Goal: Information Seeking & Learning: Learn about a topic

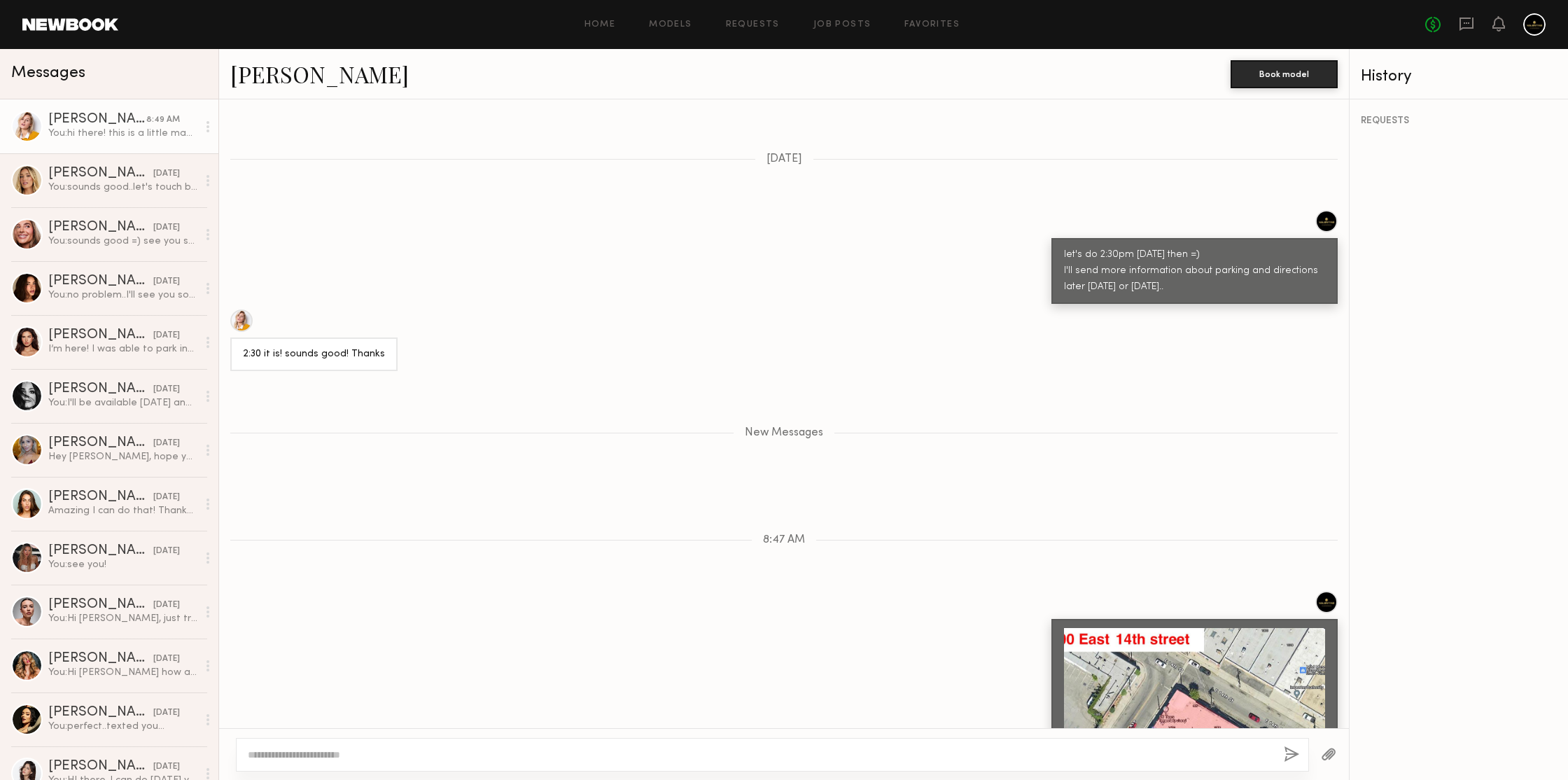
scroll to position [2220, 0]
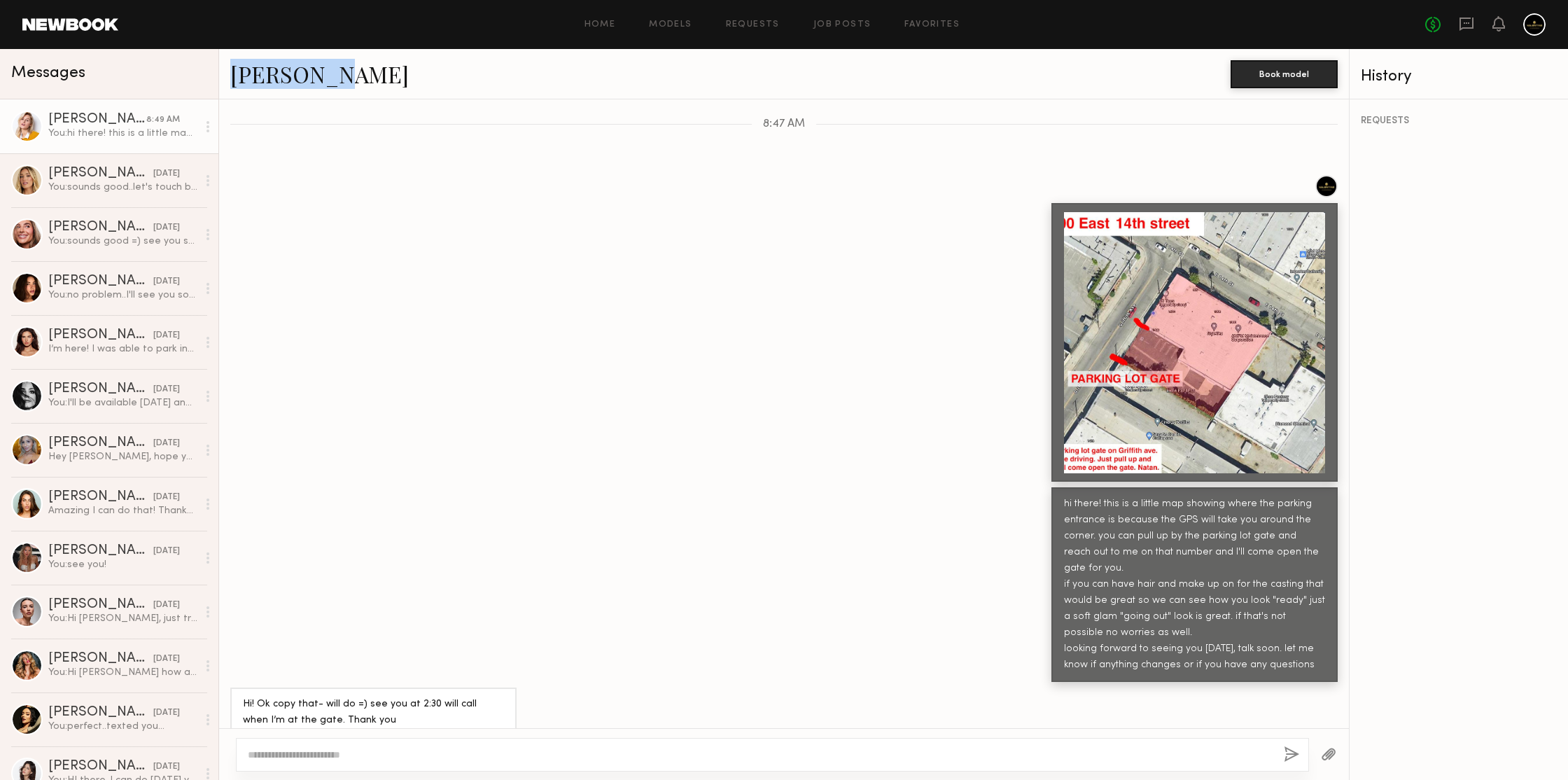
click at [437, 85] on div "[PERSON_NAME]" at bounding box center [730, 74] width 1000 height 30
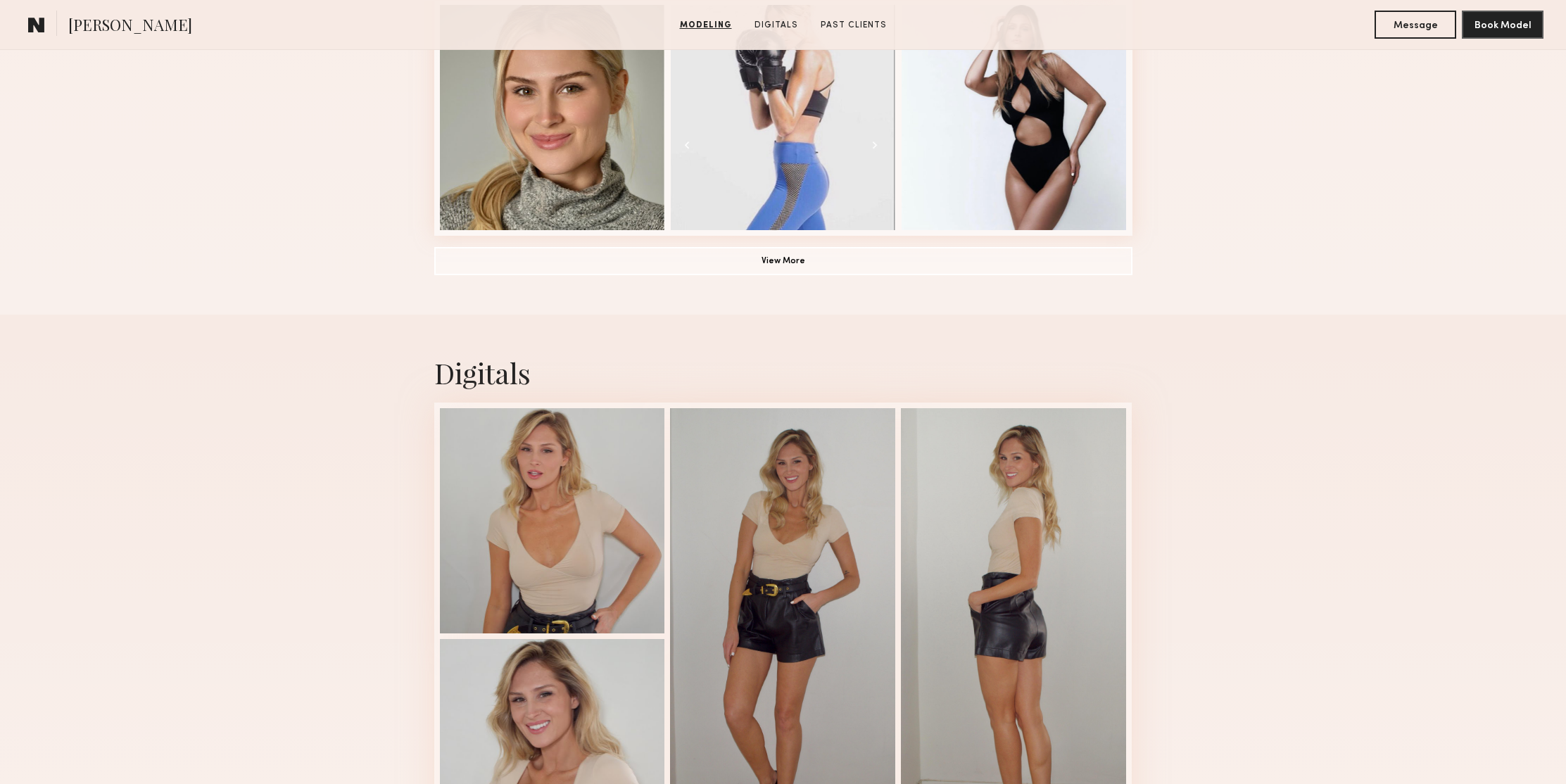
scroll to position [1175, 0]
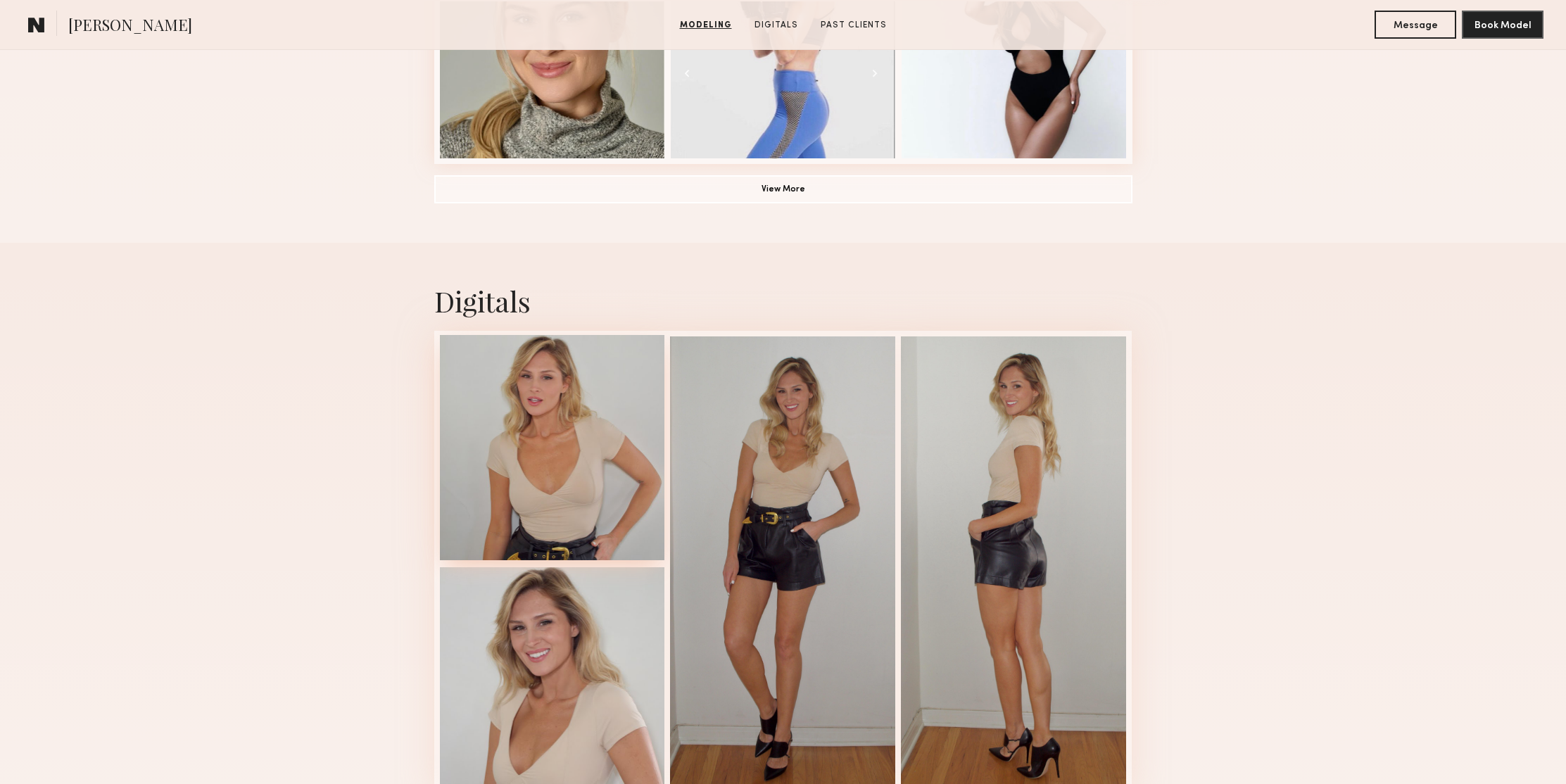
click at [560, 473] on div at bounding box center [552, 447] width 225 height 225
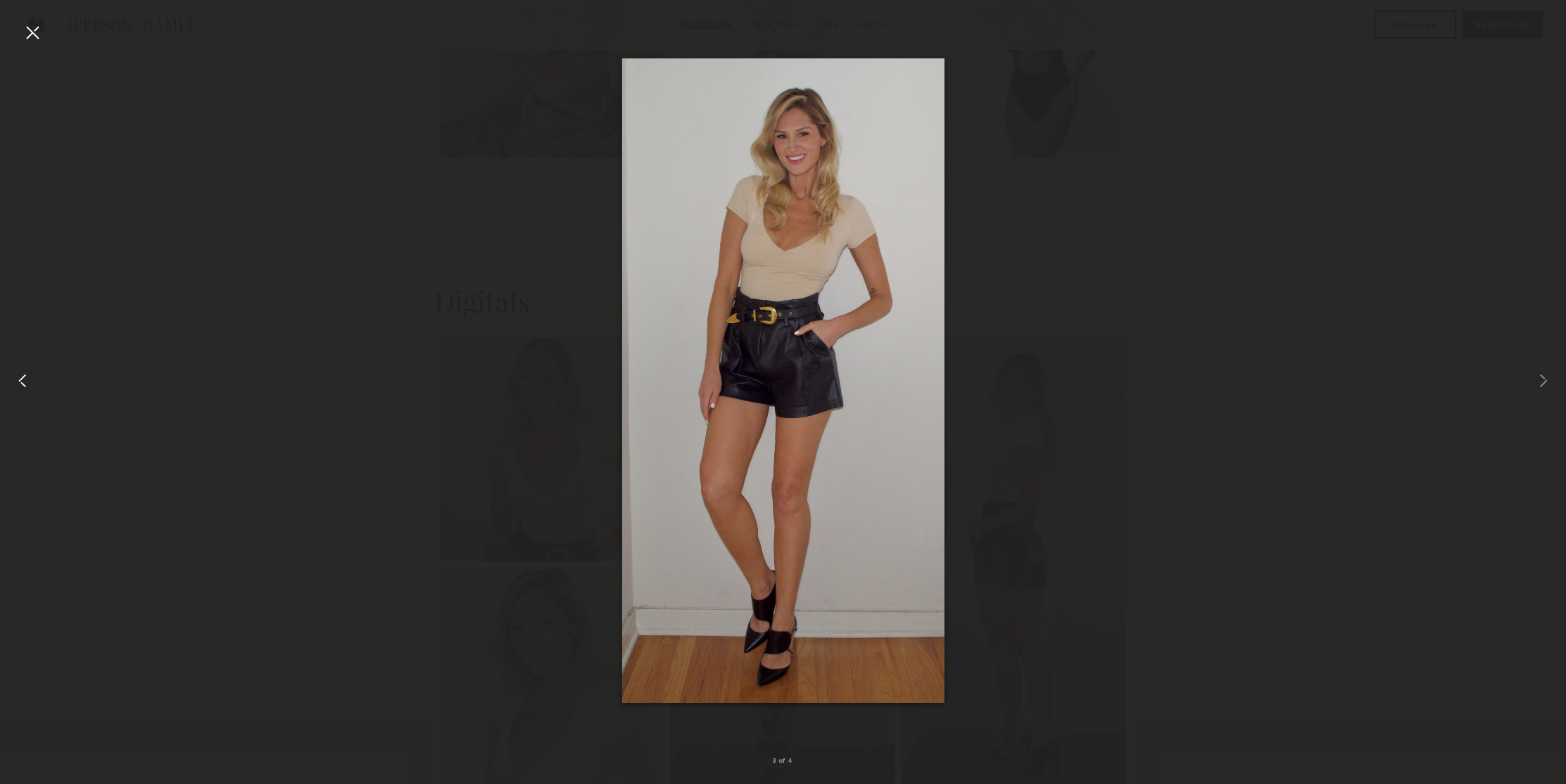
click at [18, 45] on div at bounding box center [31, 380] width 63 height 716
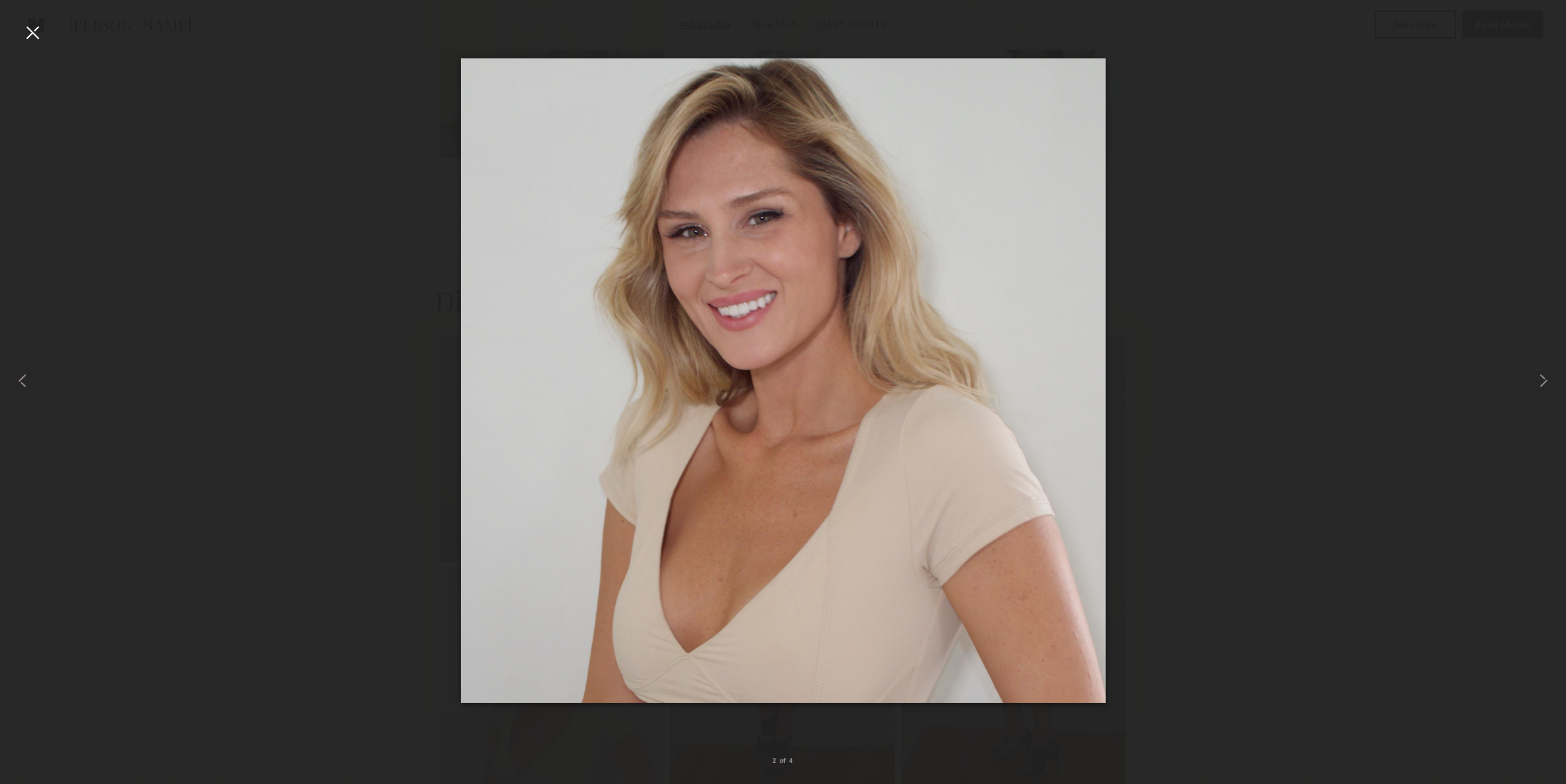
click at [29, 26] on div at bounding box center [32, 32] width 23 height 23
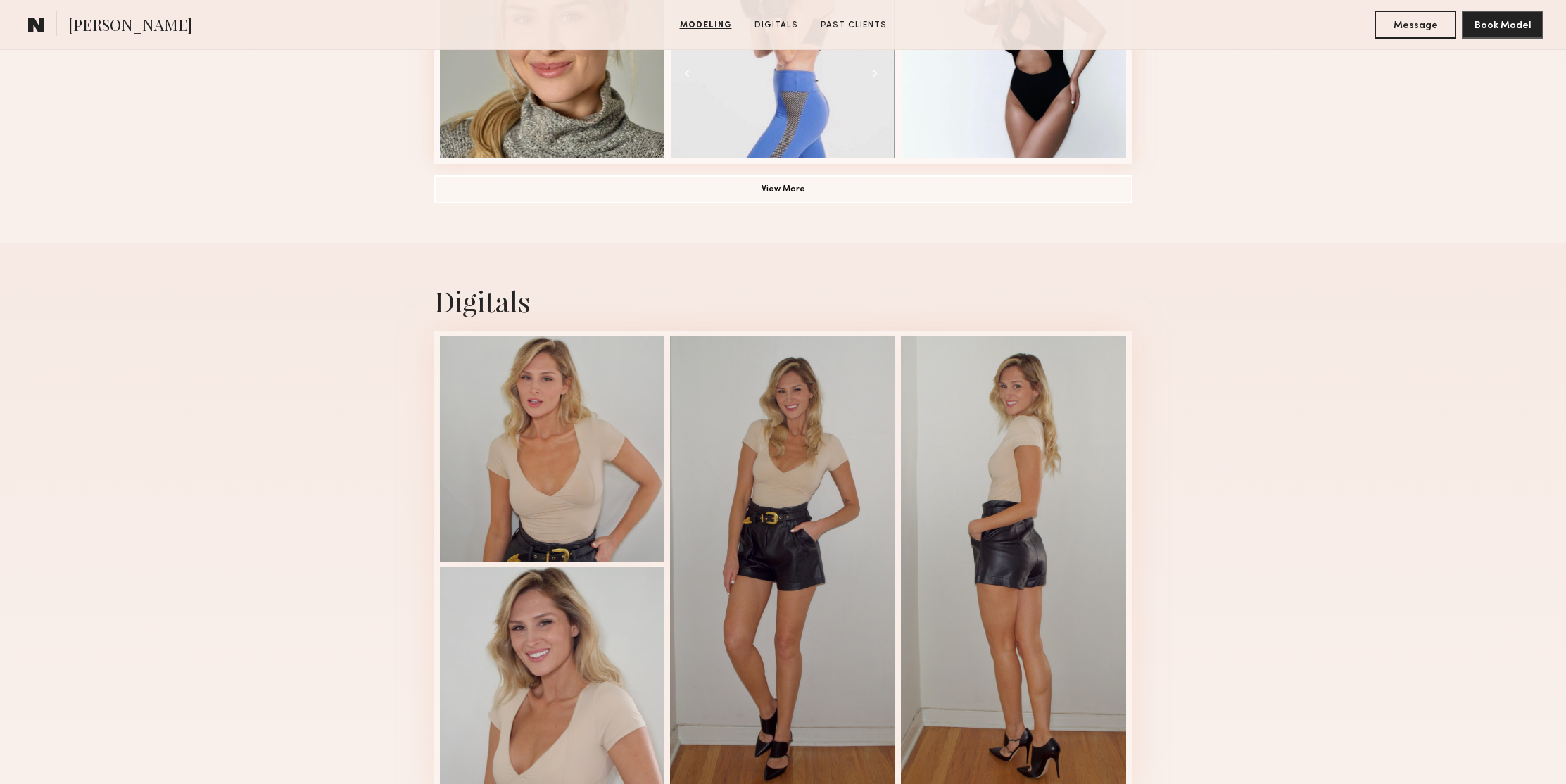
click at [1360, 281] on div "Digitals 2 of 4" at bounding box center [783, 540] width 1566 height 595
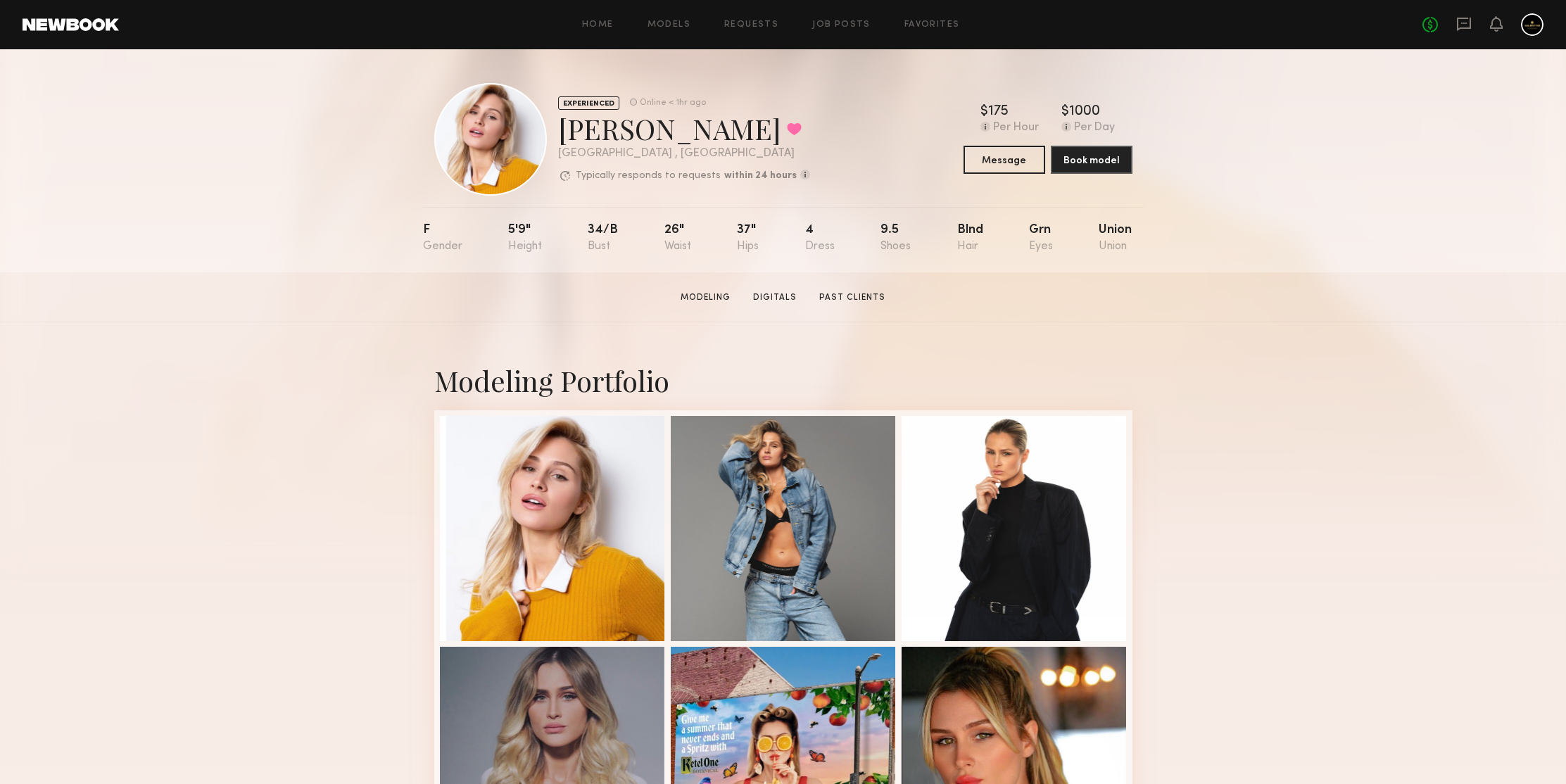
scroll to position [532, 0]
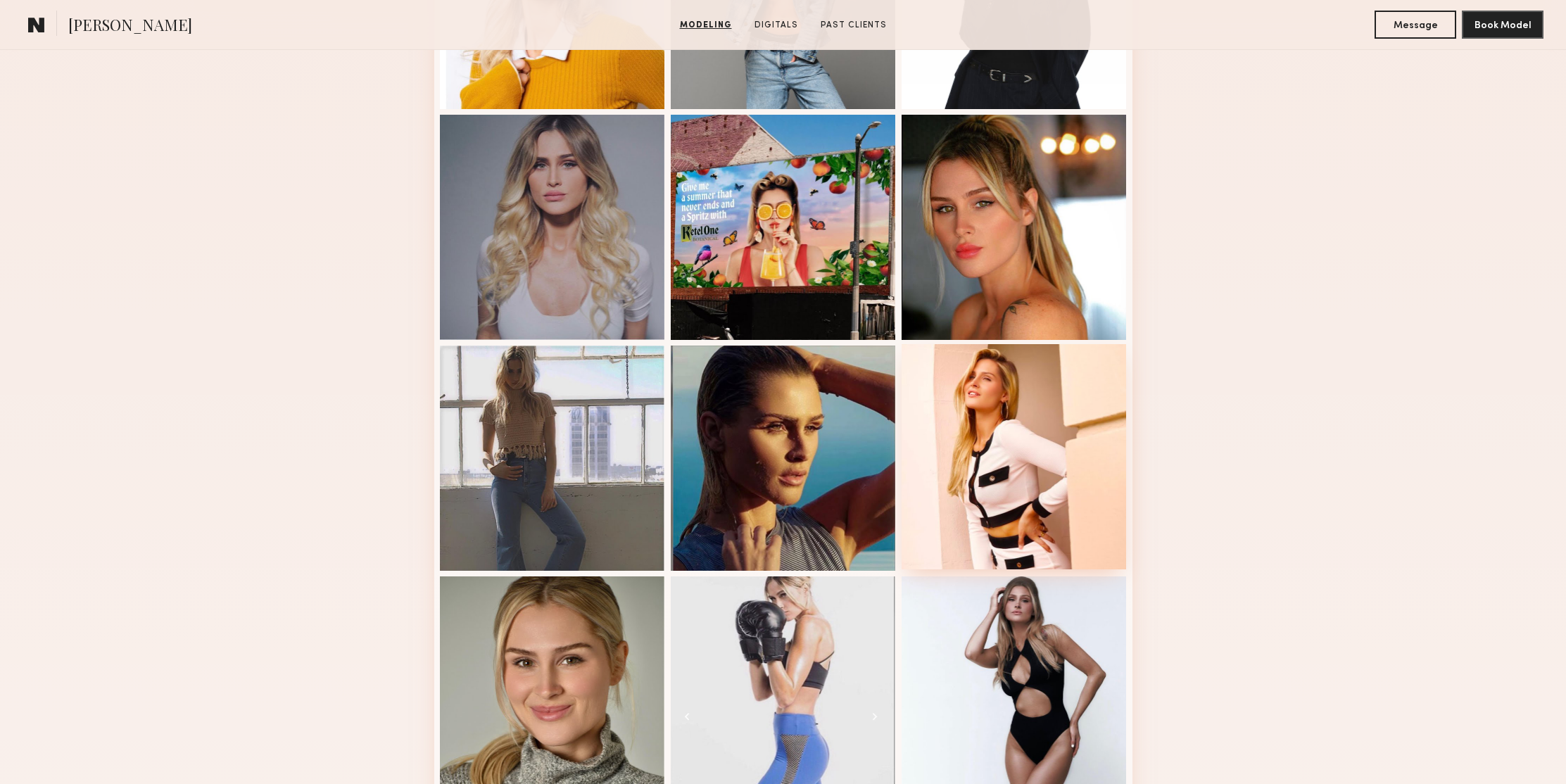
click at [1083, 379] on div at bounding box center [1014, 456] width 225 height 225
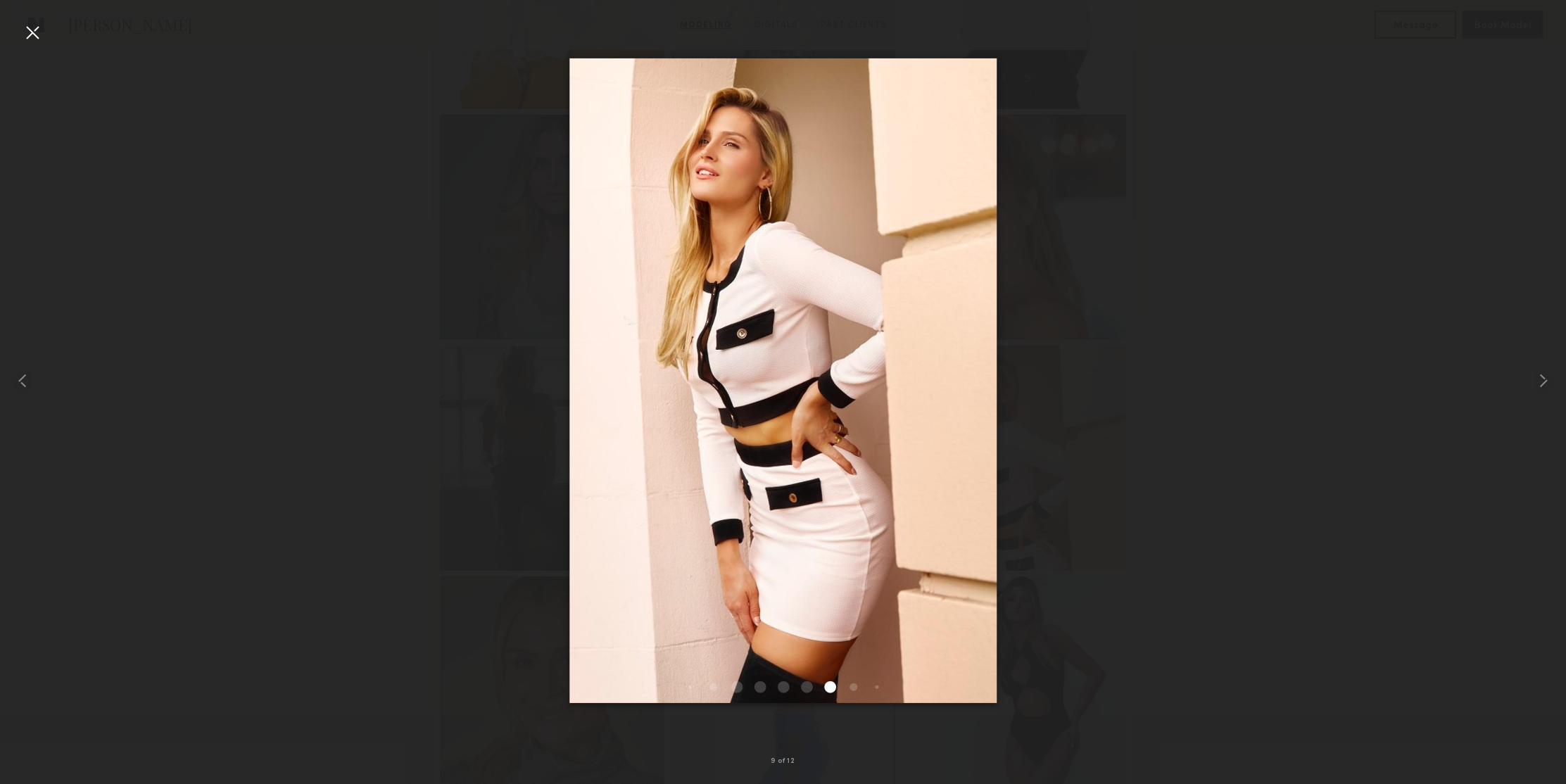
click at [28, 29] on div at bounding box center [32, 32] width 23 height 23
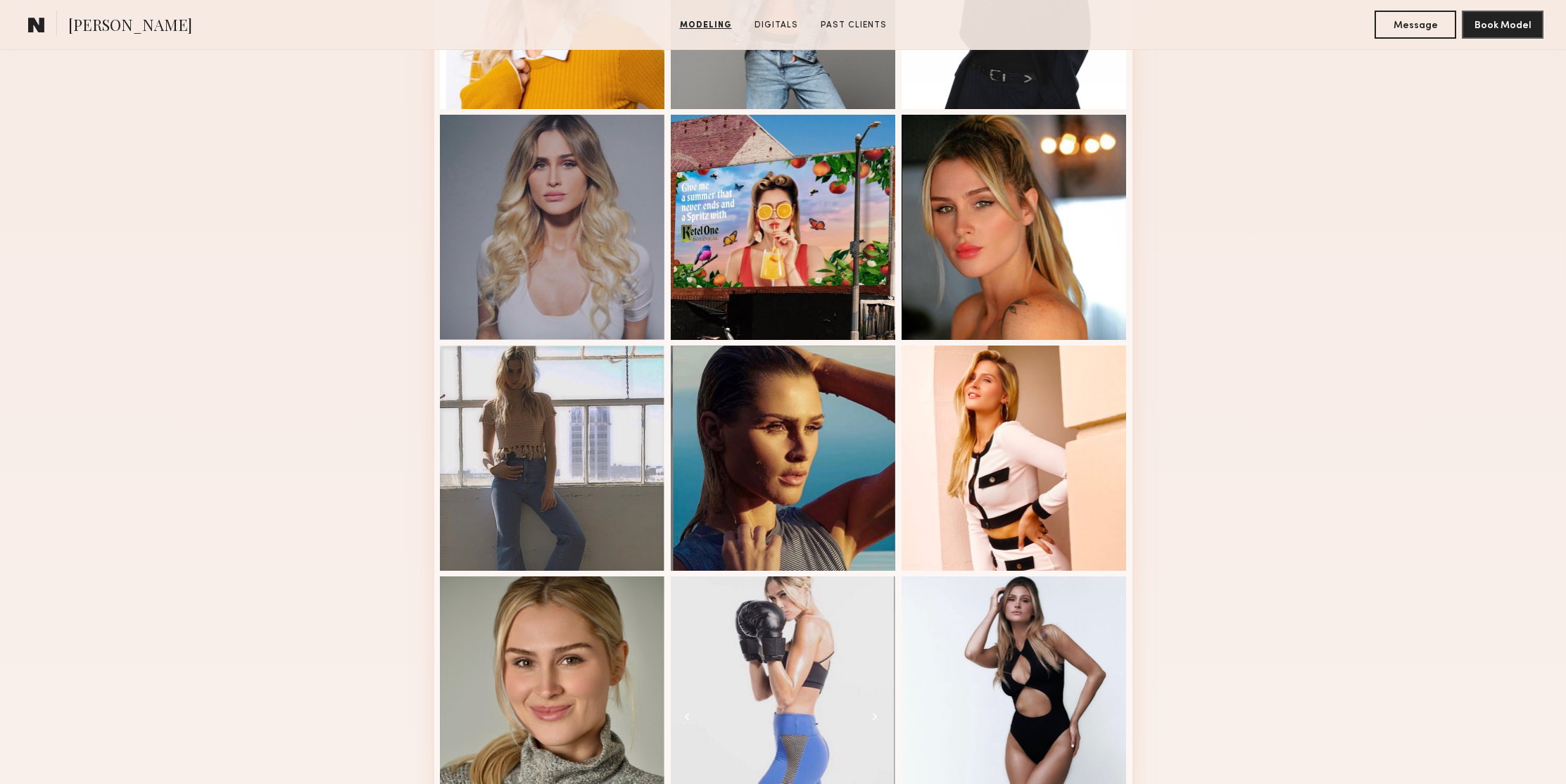
click at [1293, 173] on div "Modeling Portfolio View More" at bounding box center [783, 338] width 1566 height 1096
click at [1265, 248] on div "Modeling Portfolio View More" at bounding box center [783, 338] width 1566 height 1096
click at [1336, 252] on div "Modeling Portfolio View More" at bounding box center [783, 338] width 1566 height 1096
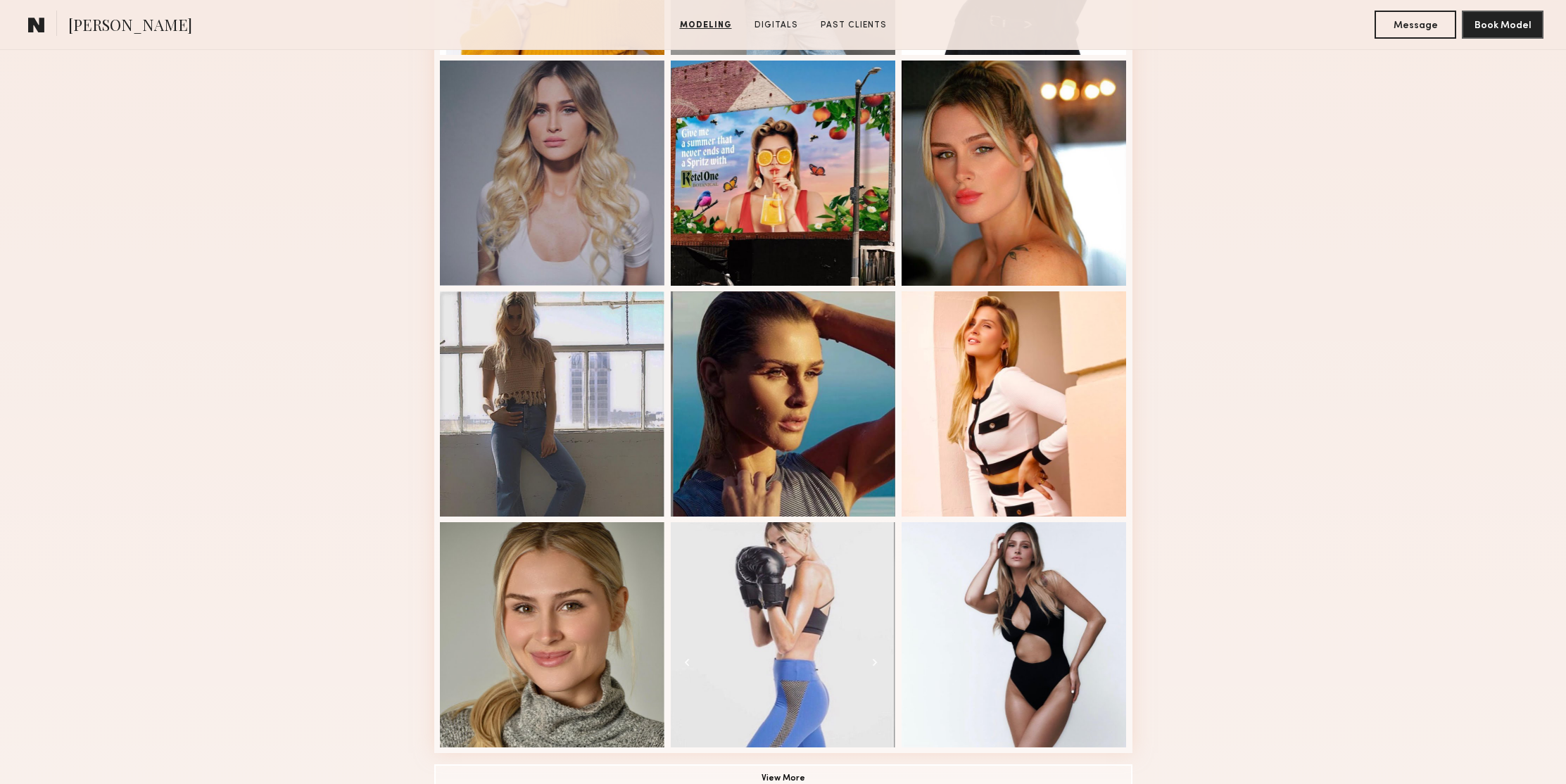
scroll to position [802, 0]
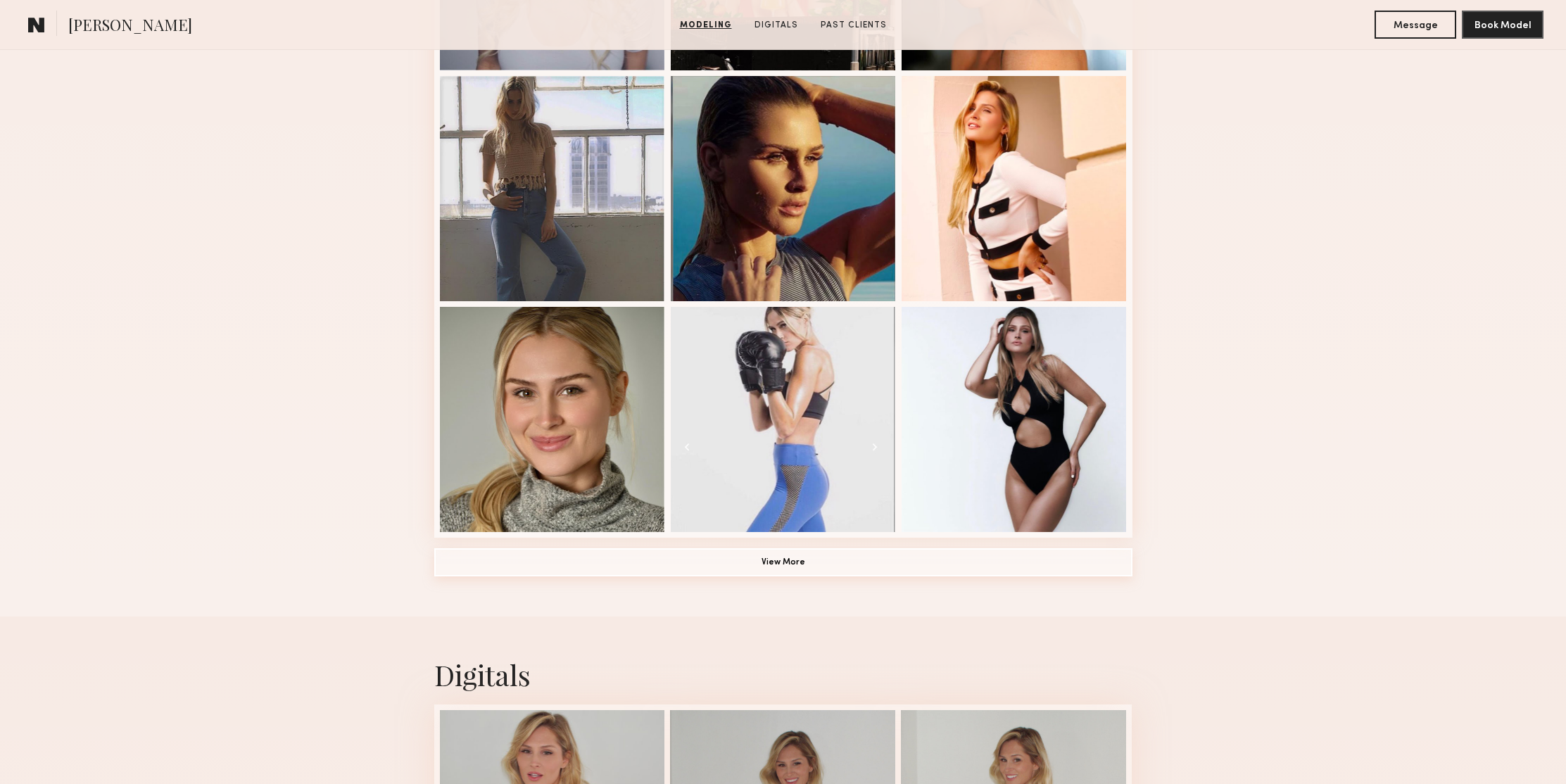
click at [841, 556] on button "View More" at bounding box center [783, 562] width 698 height 28
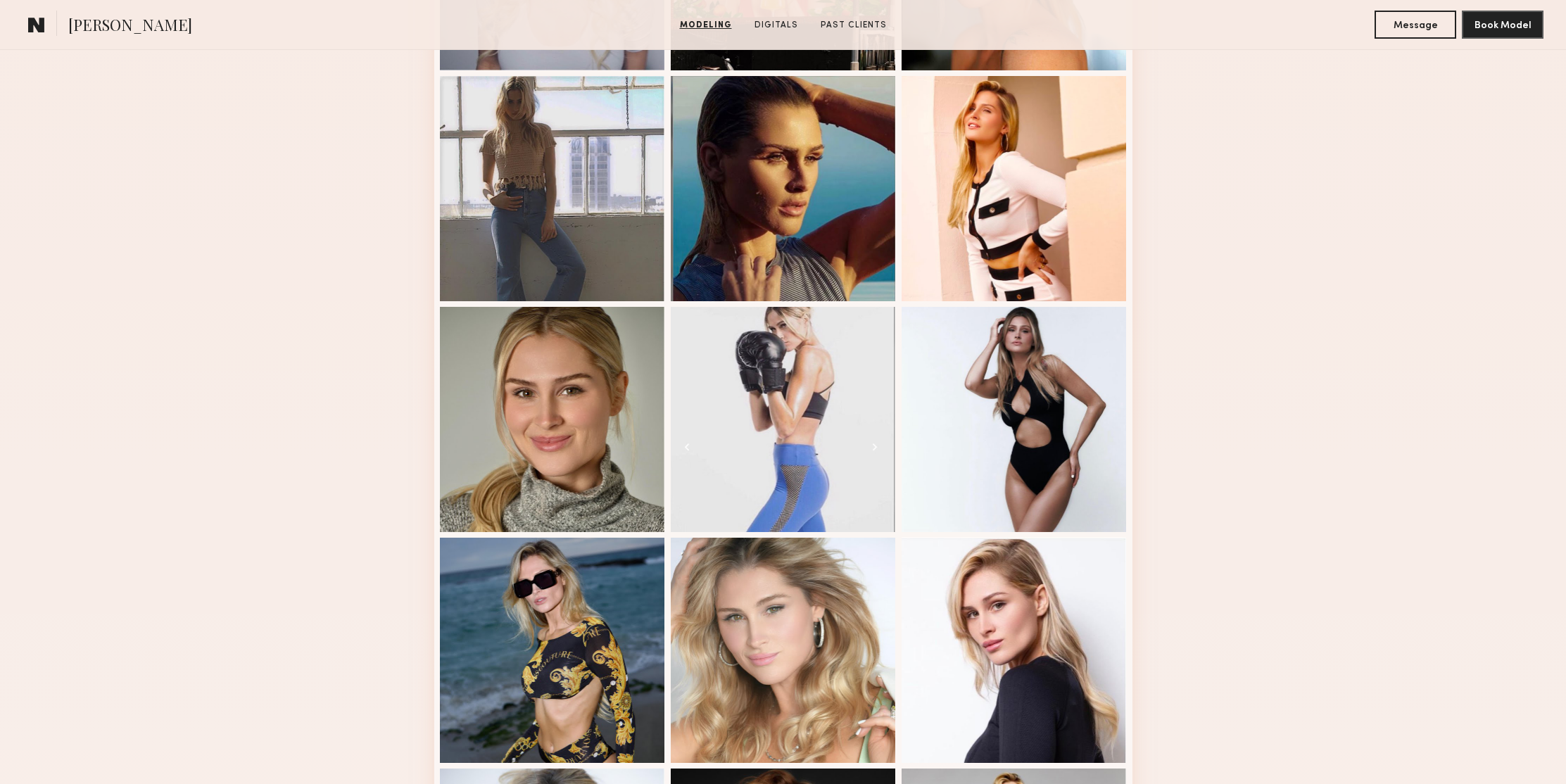
click at [1289, 232] on div "Modeling Portfolio" at bounding box center [783, 510] width 1566 height 1978
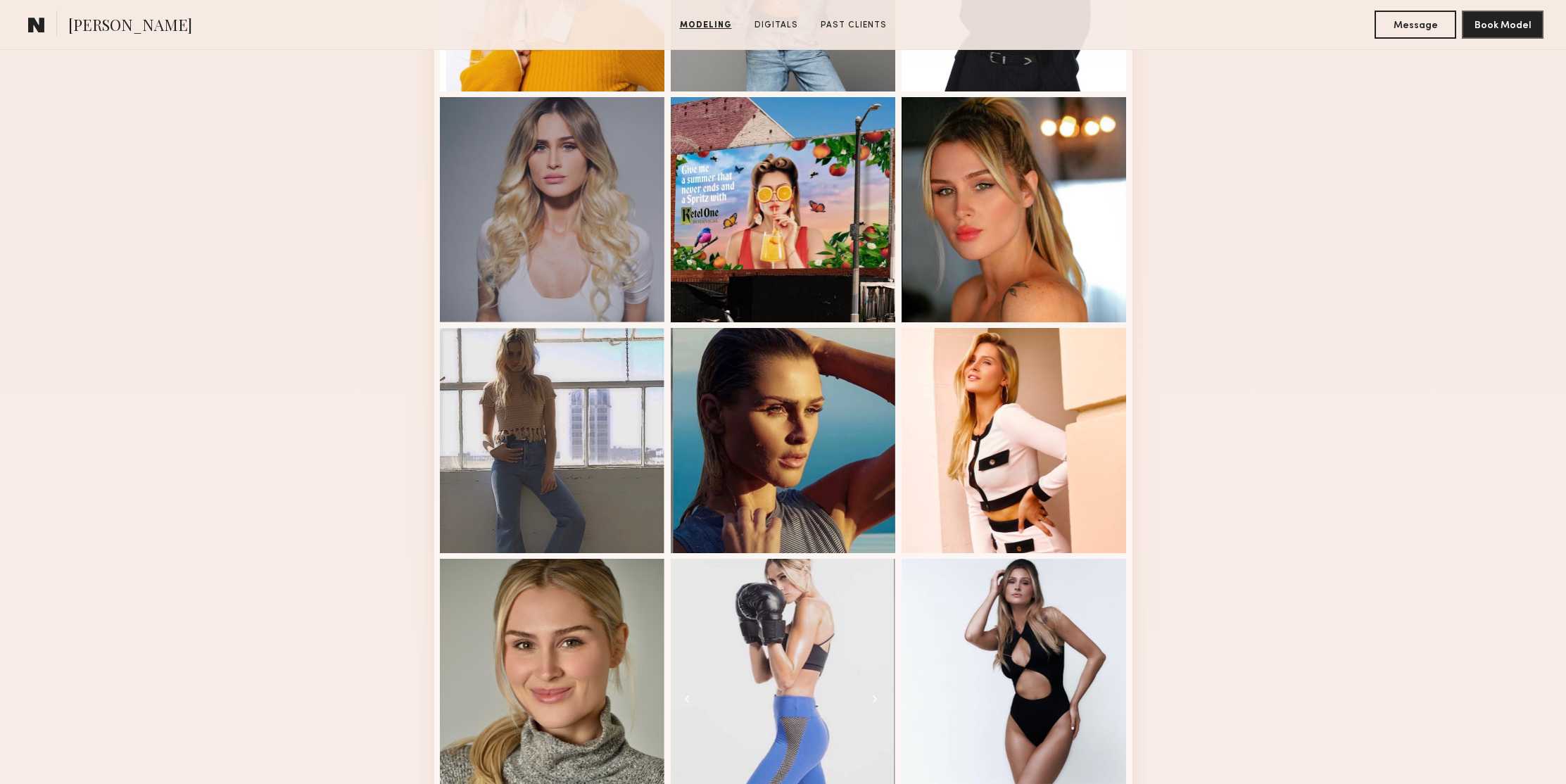
scroll to position [0, 0]
